Goal: Information Seeking & Learning: Learn about a topic

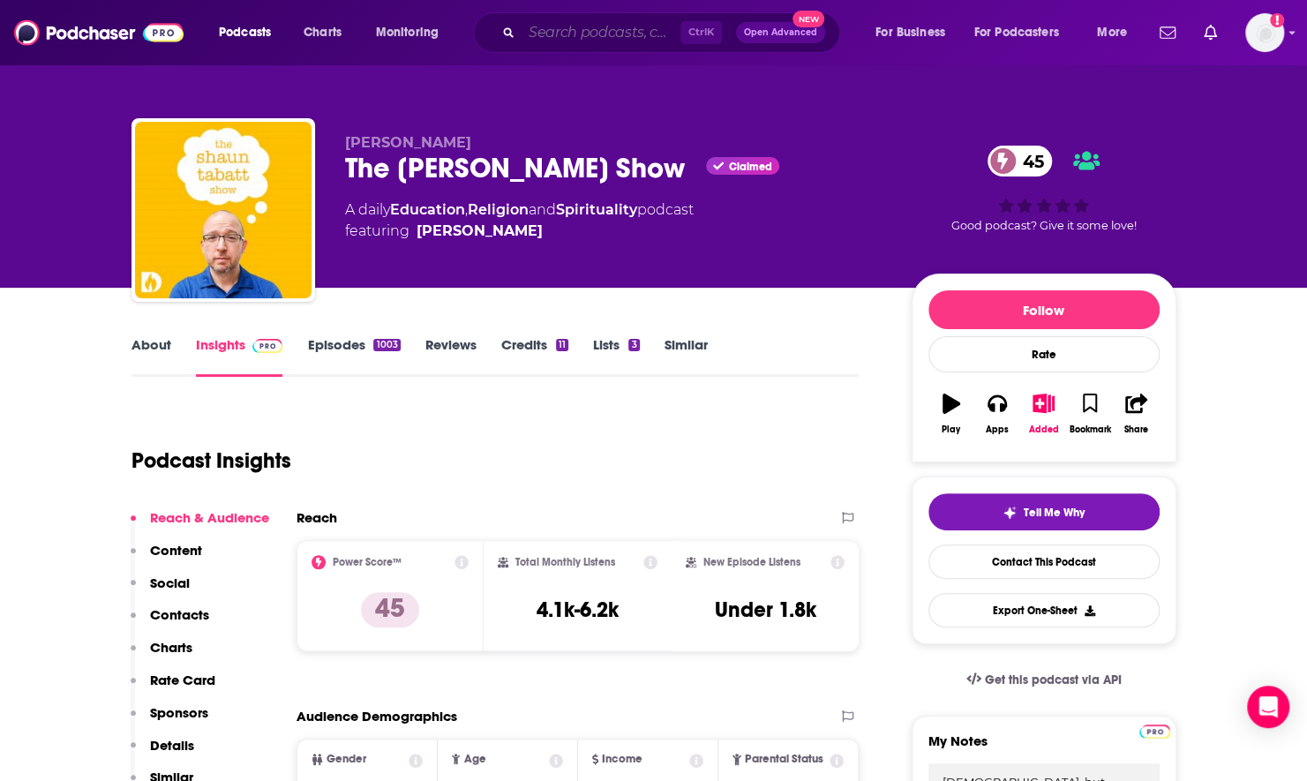
click at [584, 32] on input "Search podcasts, credits, & more..." at bounding box center [600, 33] width 159 height 28
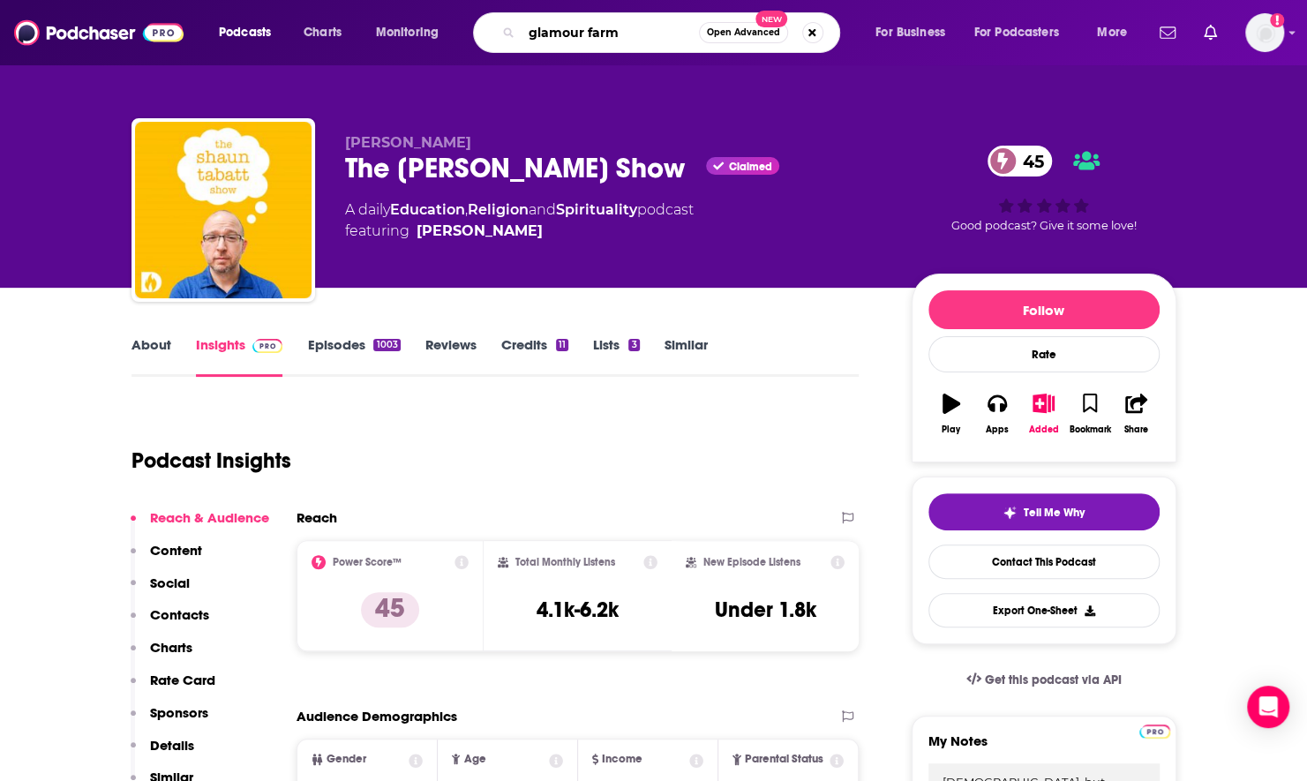
type input "glamour farms"
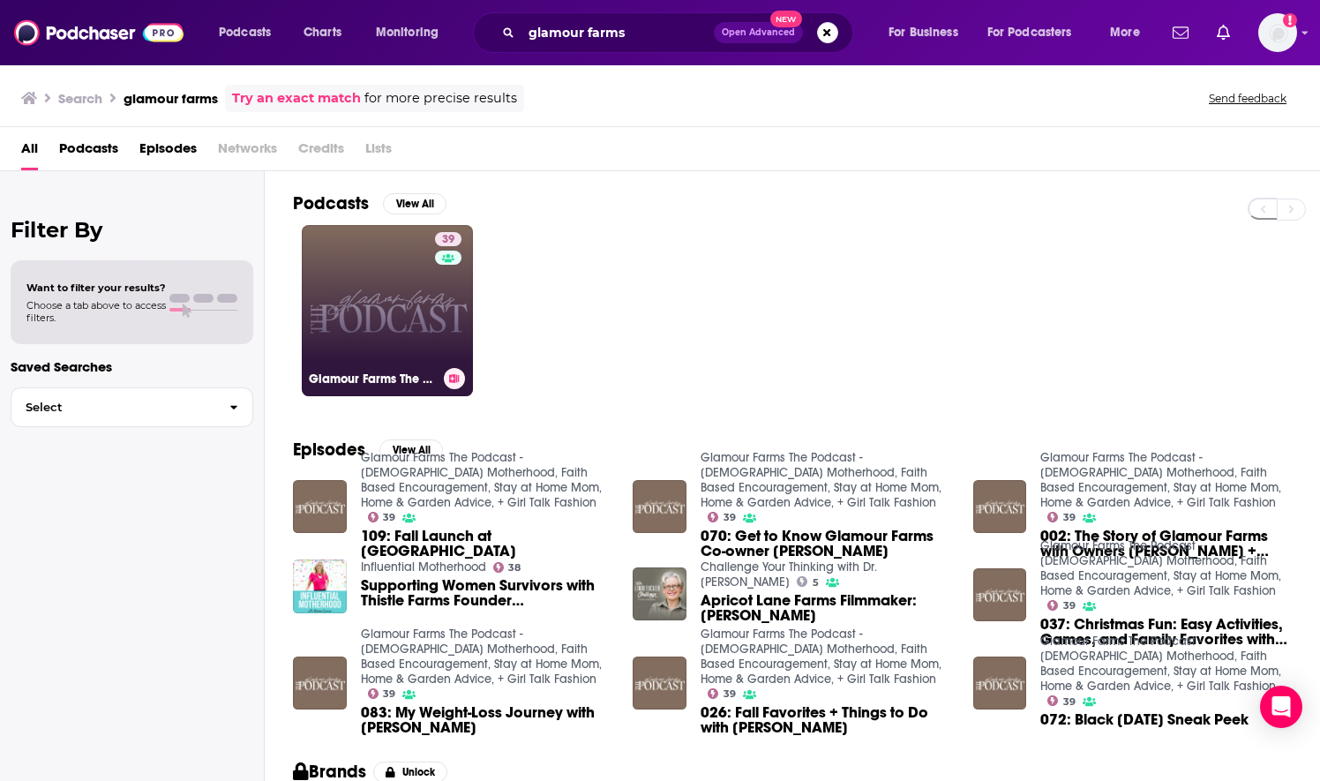
click at [367, 349] on link "39 Glamour Farms The Podcast - [DEMOGRAPHIC_DATA] Motherhood, Faith Based Encou…" at bounding box center [387, 310] width 171 height 171
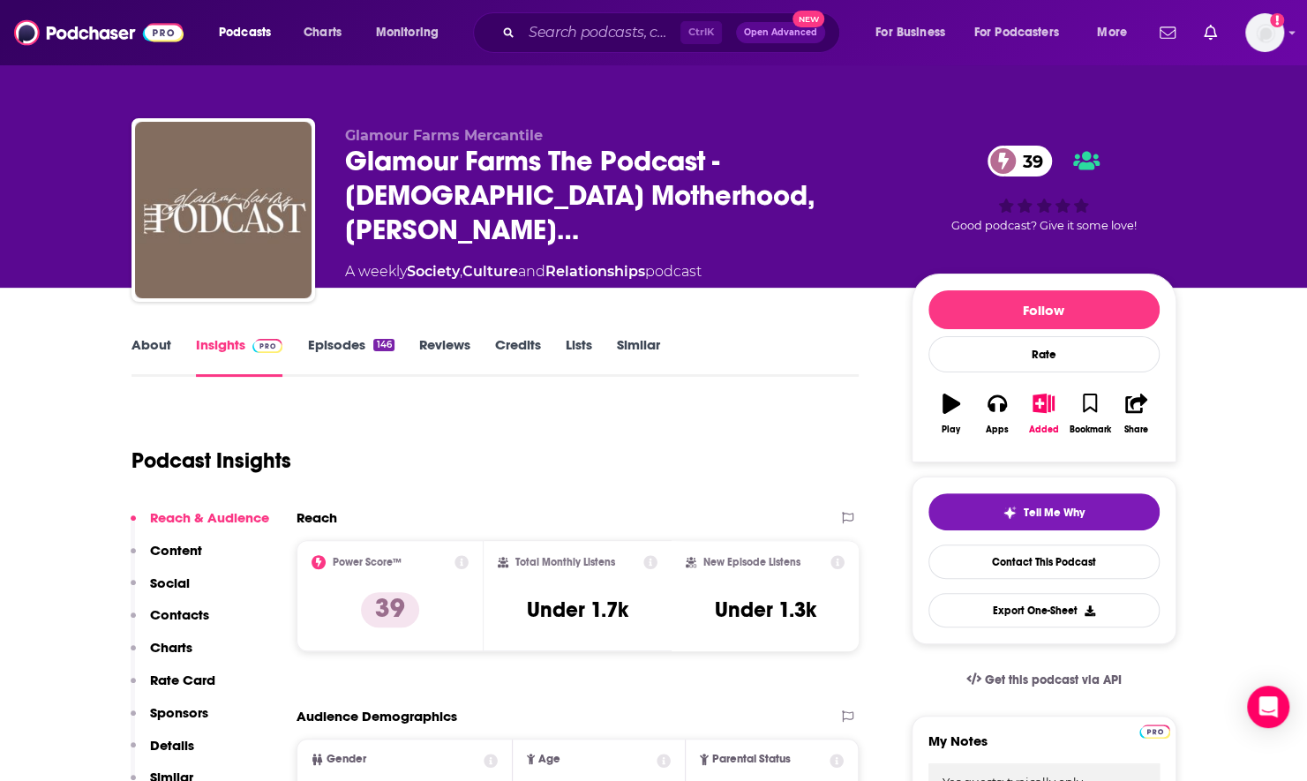
click at [152, 353] on link "About" at bounding box center [151, 356] width 40 height 41
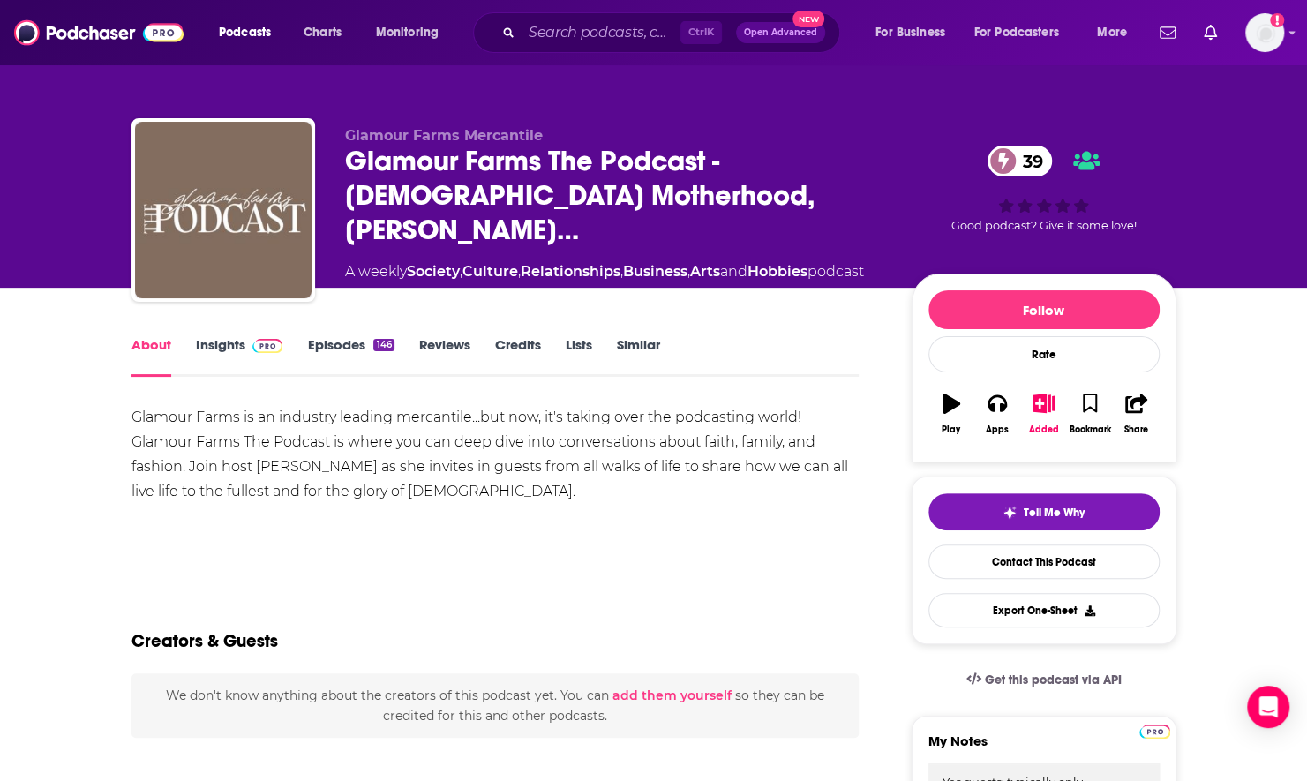
click at [199, 348] on link "Insights" at bounding box center [239, 356] width 87 height 41
